Goal: Task Accomplishment & Management: Manage account settings

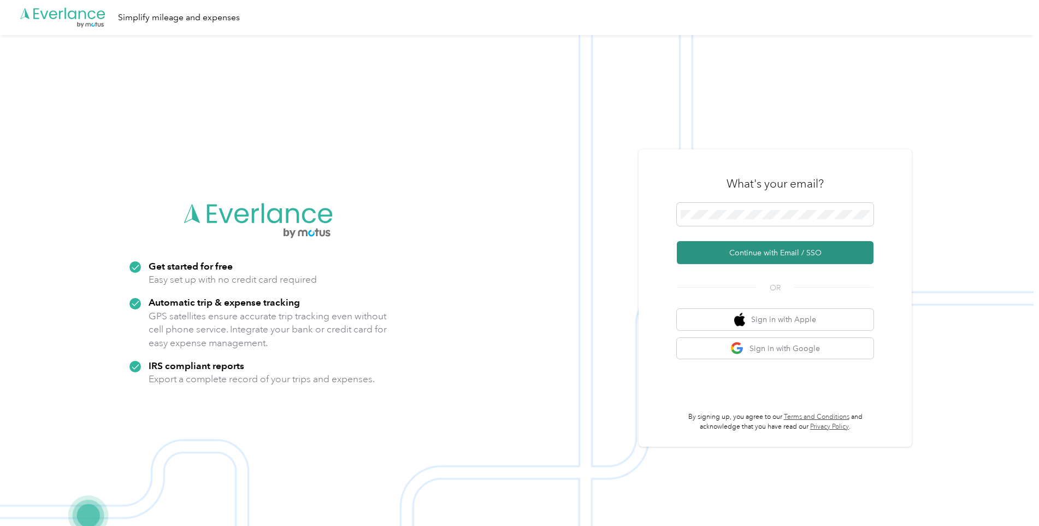
click at [772, 249] on button "Continue with Email / SSO" at bounding box center [775, 252] width 197 height 23
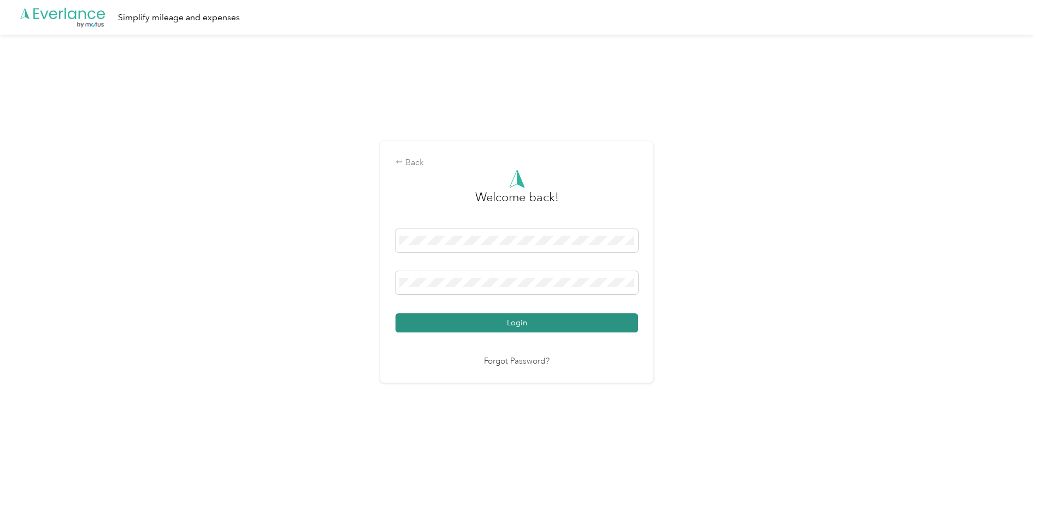
click at [522, 319] on button "Login" at bounding box center [517, 322] width 243 height 19
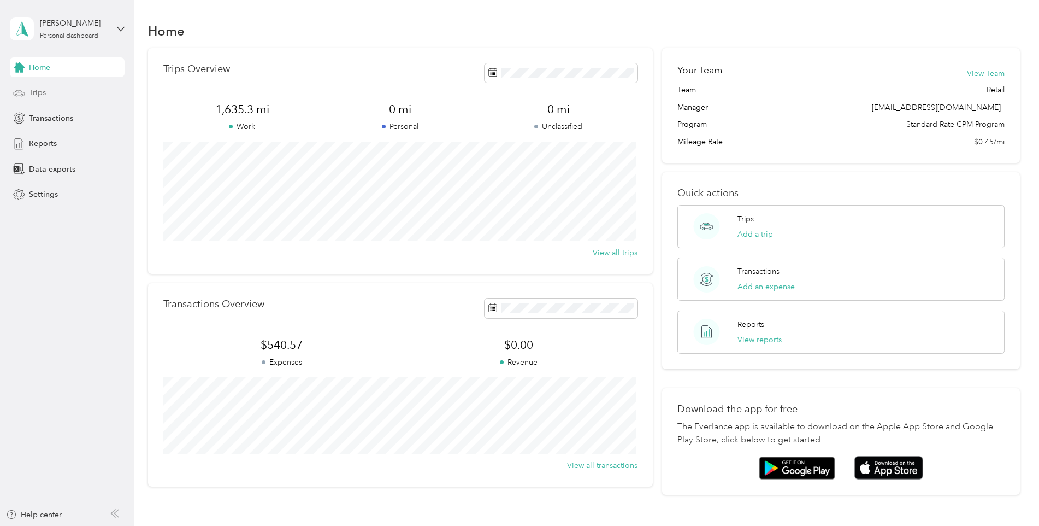
click at [43, 92] on span "Trips" at bounding box center [37, 92] width 17 height 11
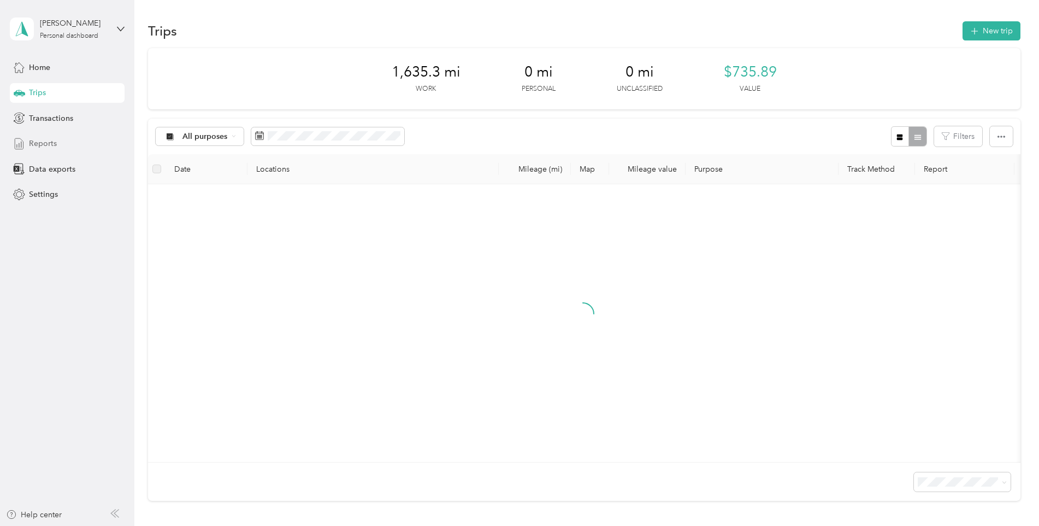
click at [45, 143] on span "Reports" at bounding box center [43, 143] width 28 height 11
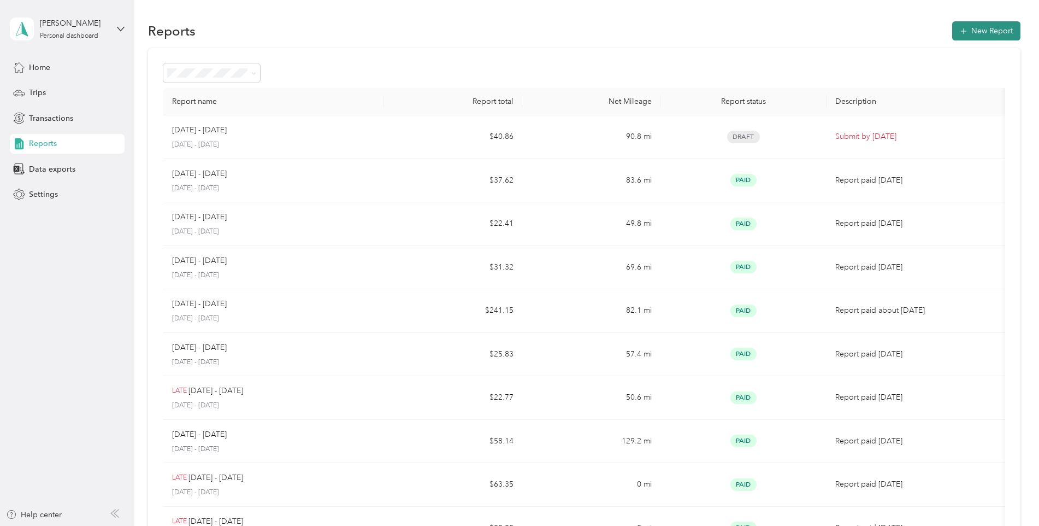
click at [1007, 30] on button "New Report" at bounding box center [987, 30] width 68 height 19
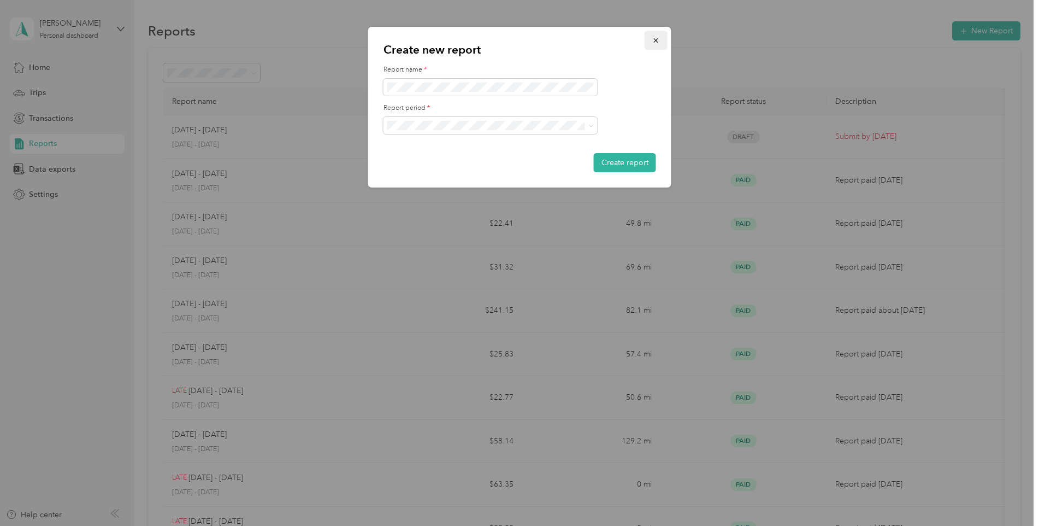
click at [656, 42] on icon "button" at bounding box center [657, 41] width 8 height 8
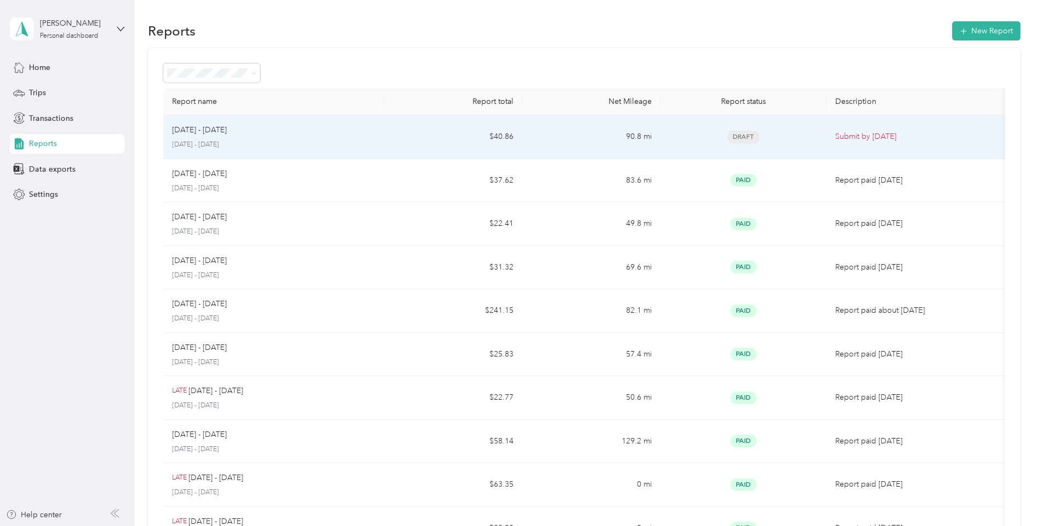
click at [829, 136] on td "Submit by [DATE]" at bounding box center [919, 137] width 184 height 44
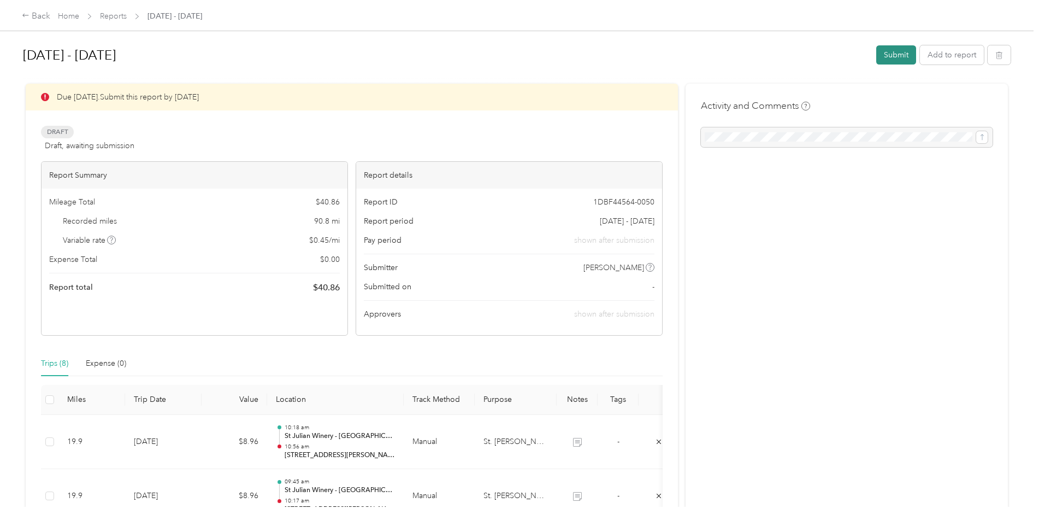
click at [885, 54] on button "Submit" at bounding box center [897, 54] width 40 height 19
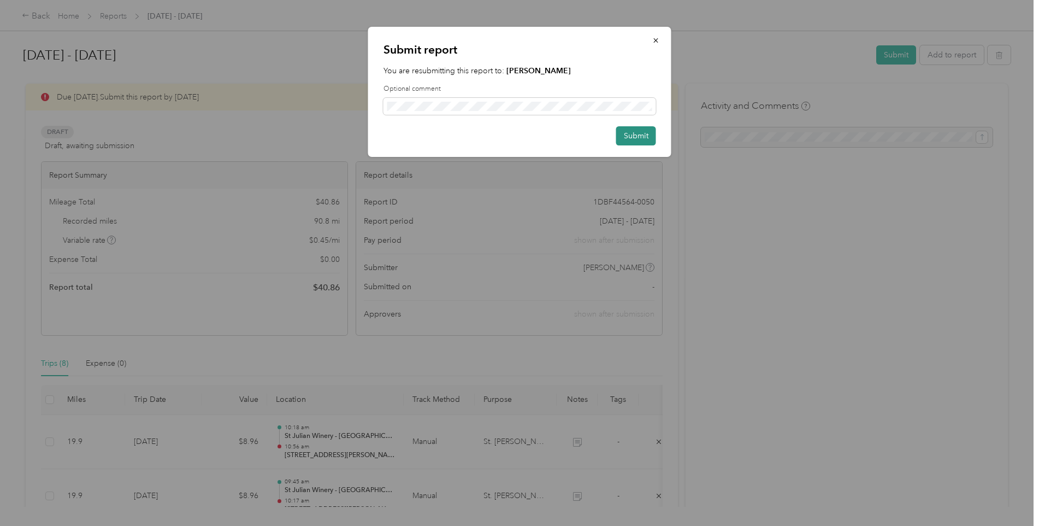
click at [644, 131] on button "Submit" at bounding box center [636, 135] width 40 height 19
